Goal: Find specific page/section: Find specific page/section

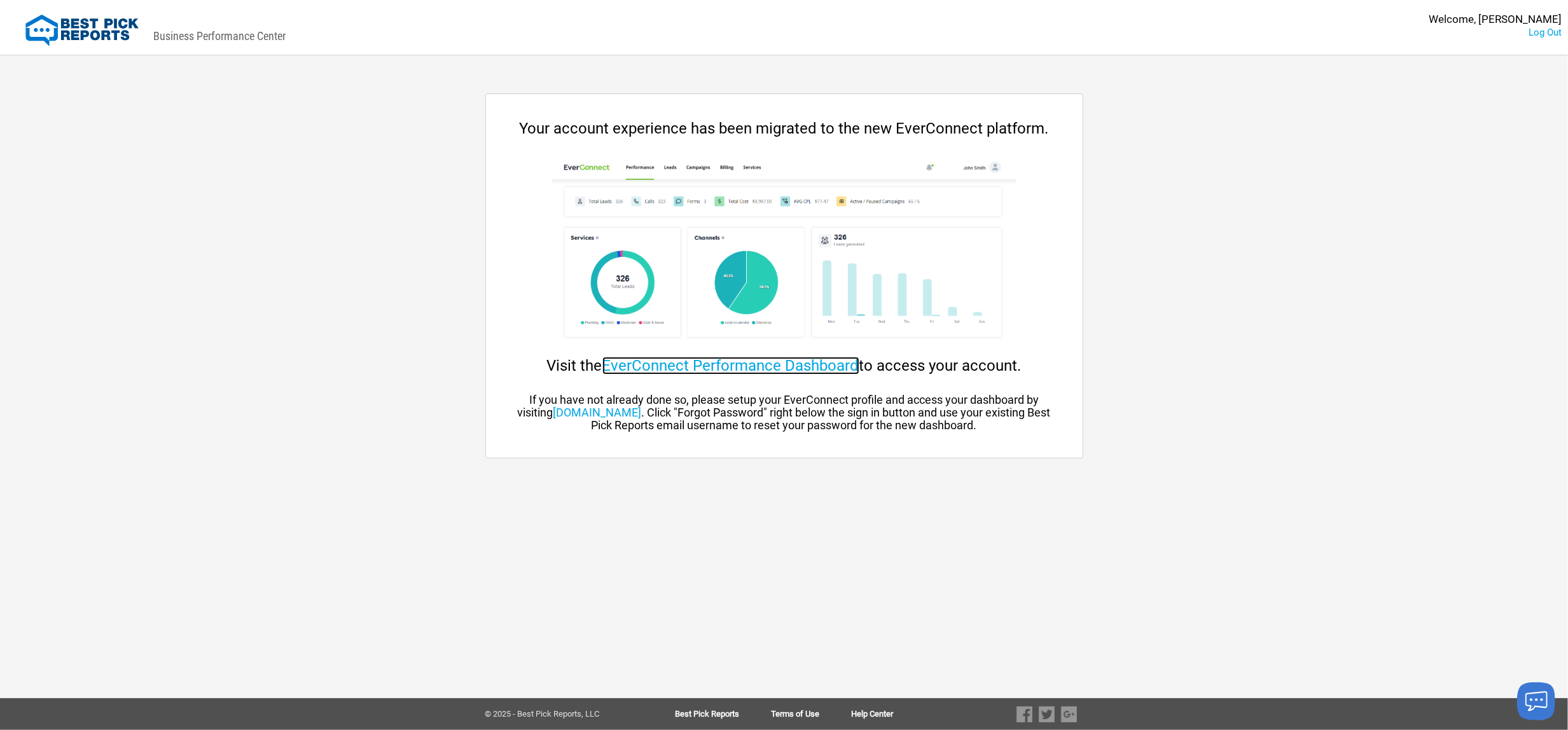
click at [770, 366] on link "EverConnect Performance Dashboard" at bounding box center [730, 365] width 257 height 18
click at [699, 366] on link "EverConnect Performance Dashboard" at bounding box center [730, 365] width 257 height 18
click at [705, 364] on link "EverConnect Performance Dashboard" at bounding box center [730, 365] width 257 height 18
